Goal: Entertainment & Leisure: Consume media (video, audio)

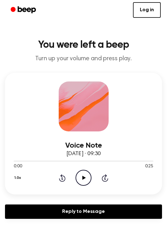
click at [93, 176] on div "1.0x Rewind 5 seconds Play Audio Skip 5 seconds" at bounding box center [84, 178] width 140 height 16
click at [86, 178] on icon "Play Audio" at bounding box center [84, 178] width 16 height 16
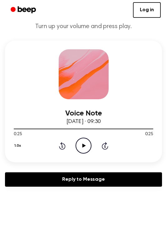
scroll to position [37, 0]
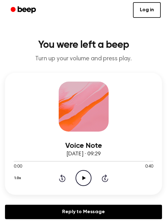
click at [84, 184] on icon "Play Audio" at bounding box center [84, 178] width 16 height 16
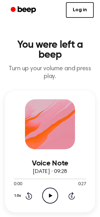
click at [48, 188] on icon "Play Audio" at bounding box center [50, 196] width 16 height 16
click at [46, 188] on icon "Pause Audio" at bounding box center [50, 196] width 16 height 16
click at [52, 188] on icon "Play Audio" at bounding box center [50, 196] width 16 height 16
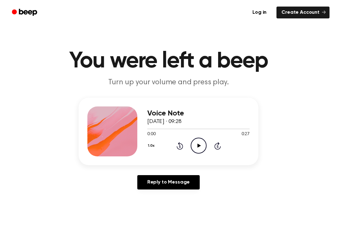
click at [7, 5] on div "Log in Create Account" at bounding box center [168, 12] width 337 height 25
